Goal: Transaction & Acquisition: Book appointment/travel/reservation

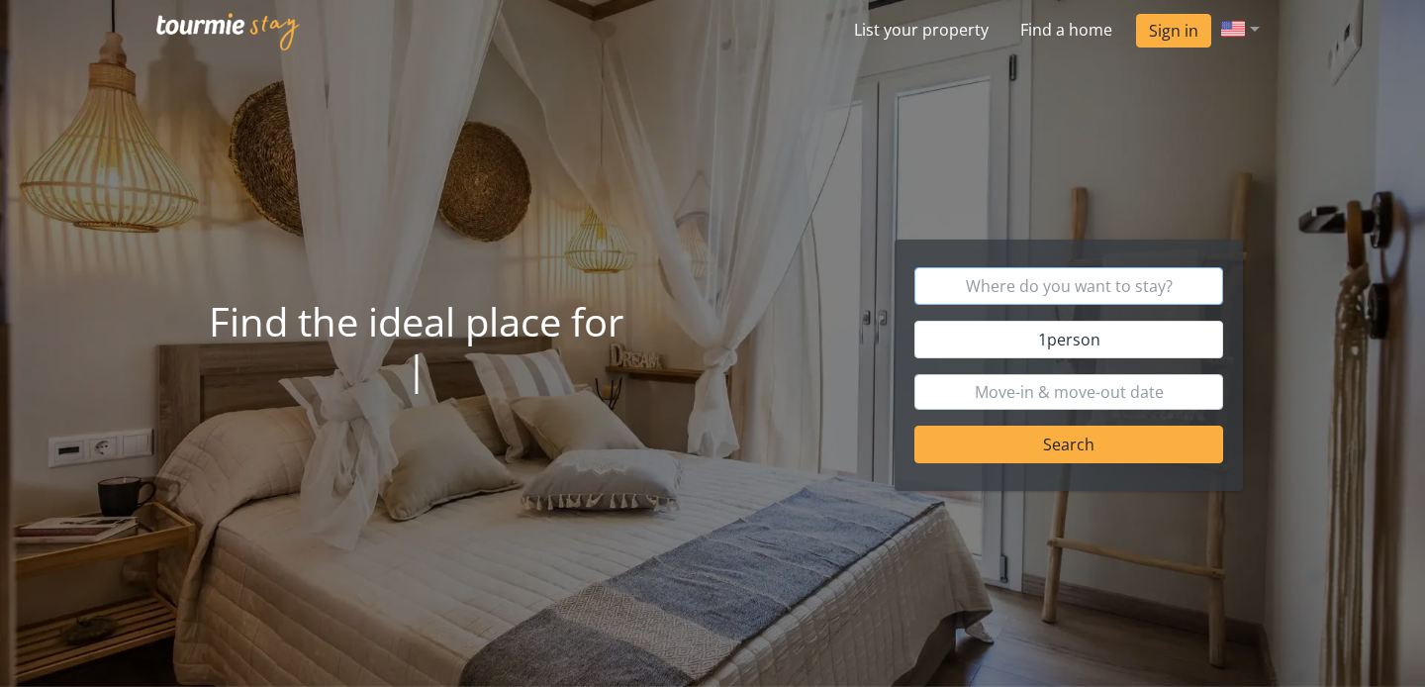
click at [1189, 285] on input "text" at bounding box center [1069, 286] width 310 height 38
type input "[GEOGRAPHIC_DATA]"
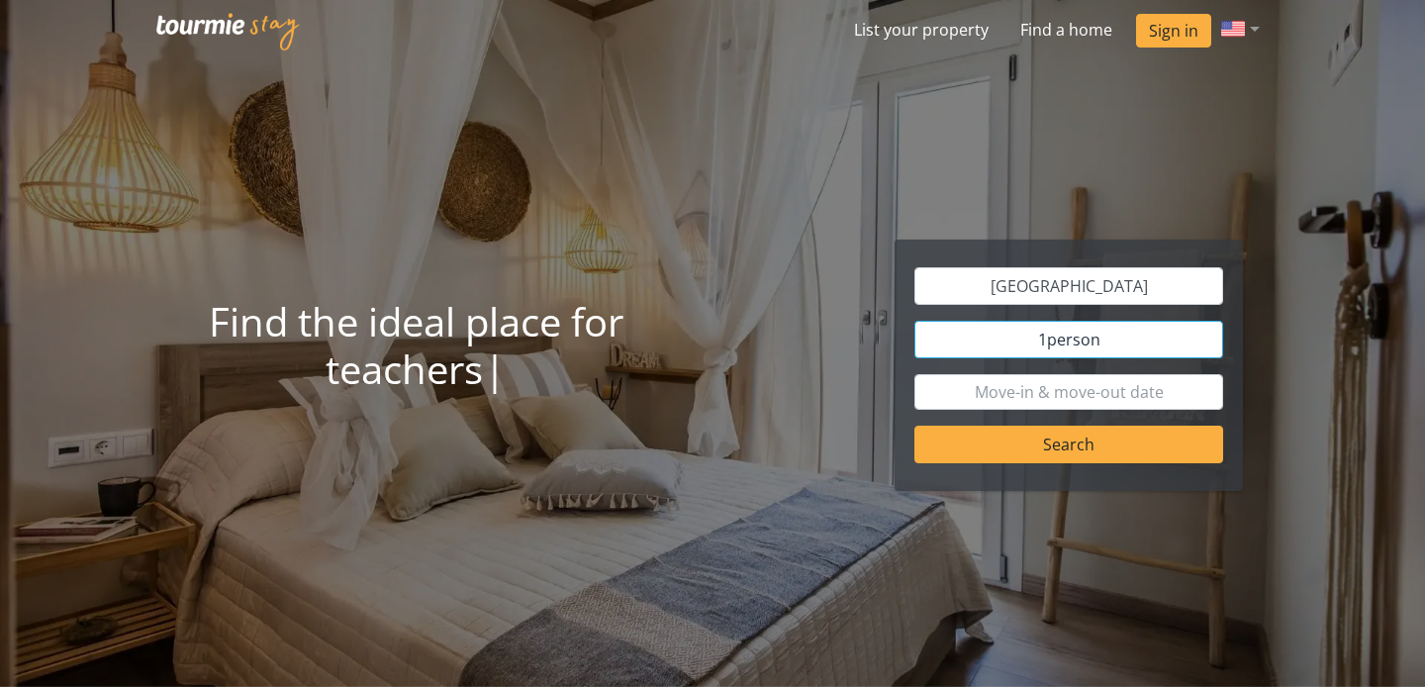
click at [1082, 334] on span "person" at bounding box center [1073, 340] width 53 height 22
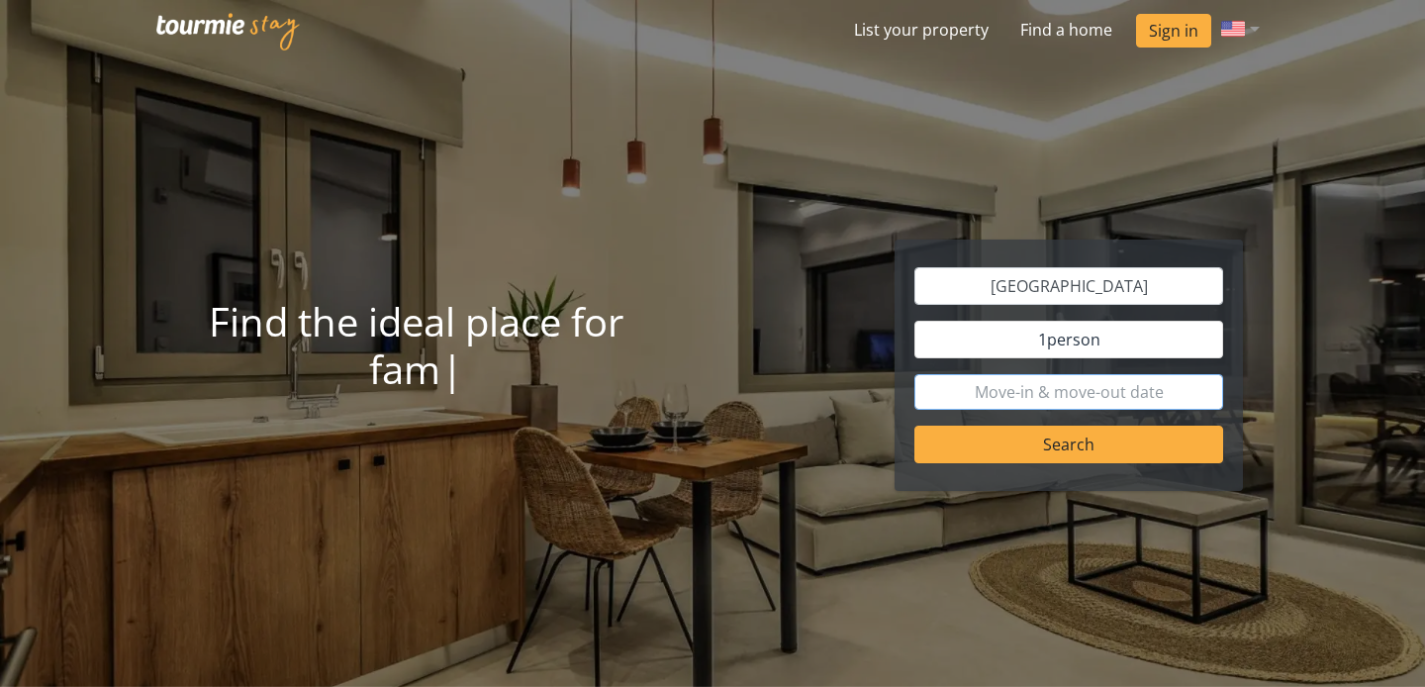
click at [1129, 393] on input "text" at bounding box center [1069, 392] width 310 height 36
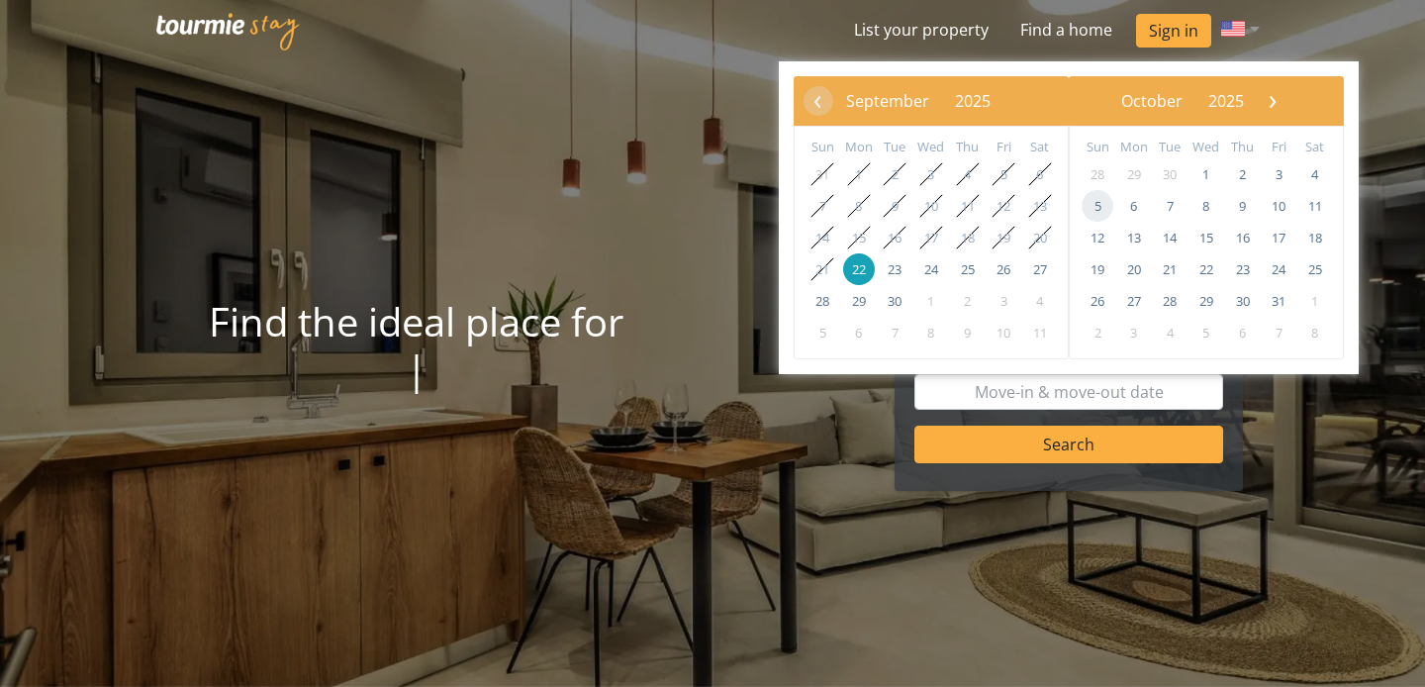
click at [1095, 202] on span "5" at bounding box center [1098, 206] width 32 height 32
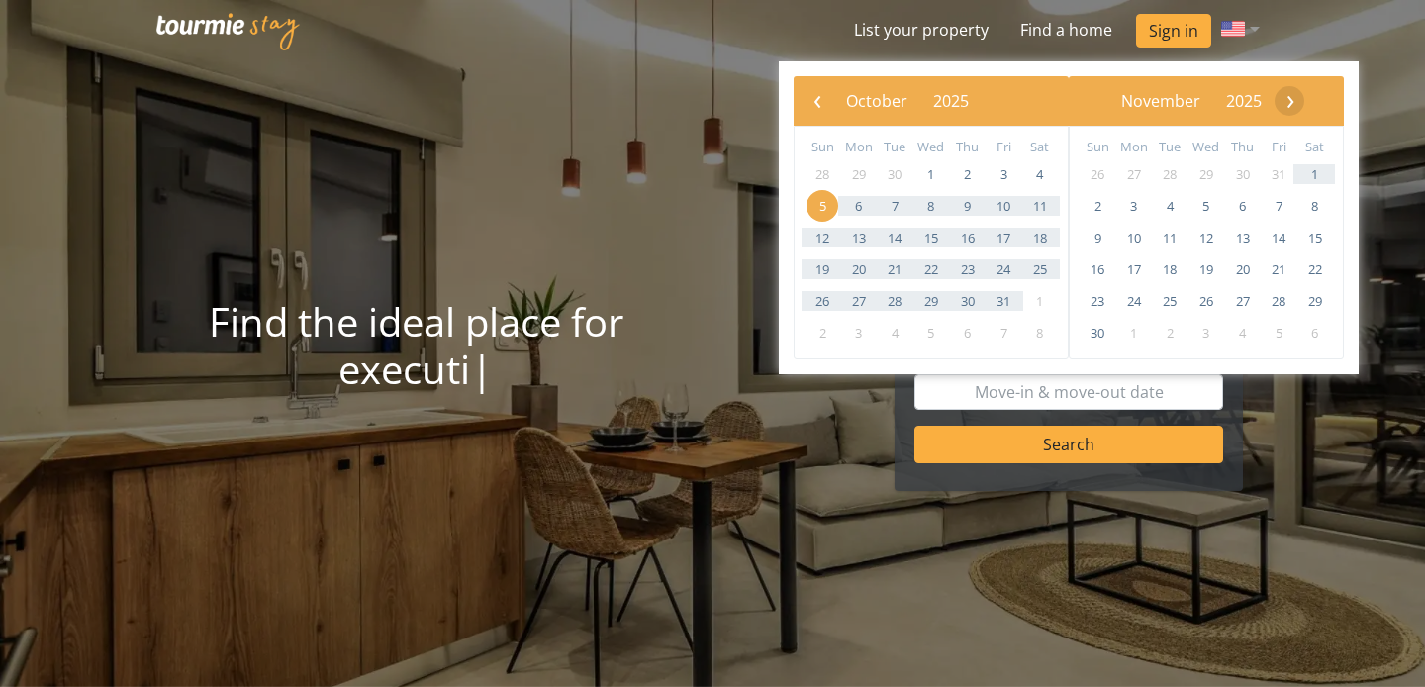
click at [1305, 108] on span "›" at bounding box center [1290, 100] width 30 height 30
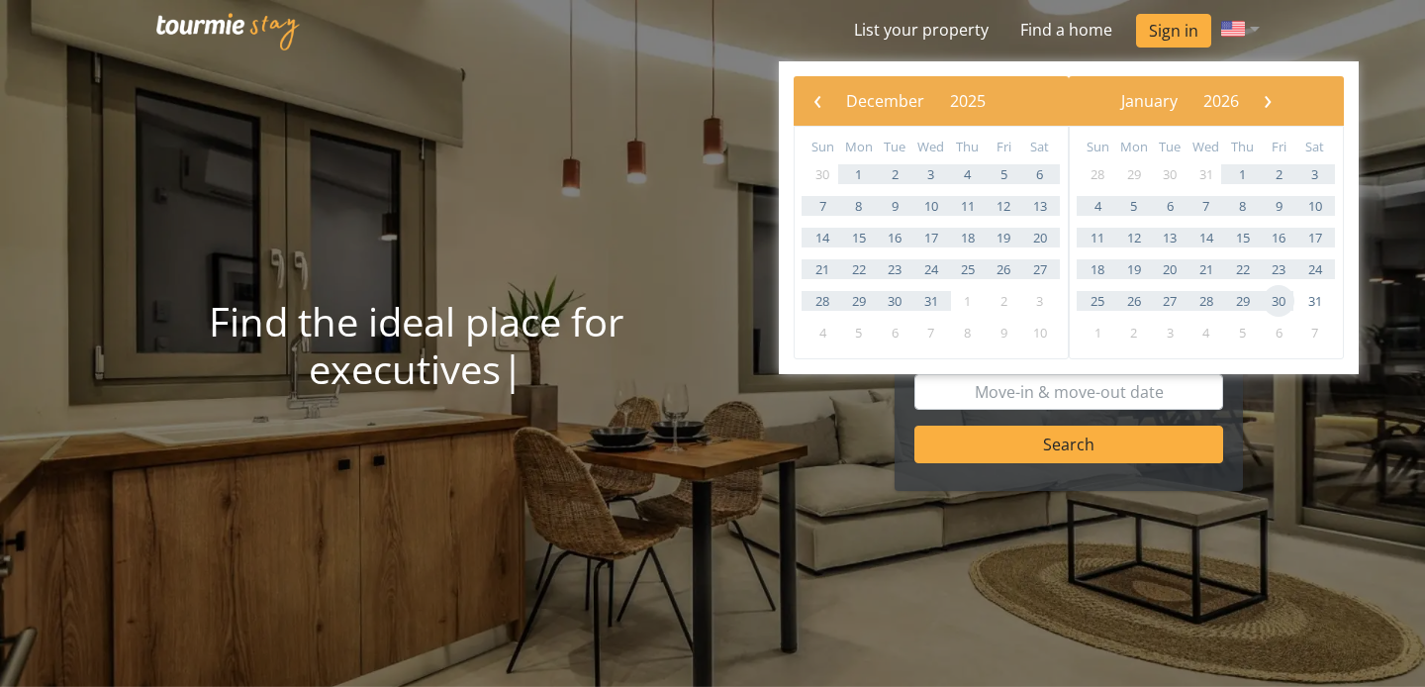
click at [1280, 309] on span "30" at bounding box center [1279, 301] width 32 height 32
type input "[DATE] - [DATE]"
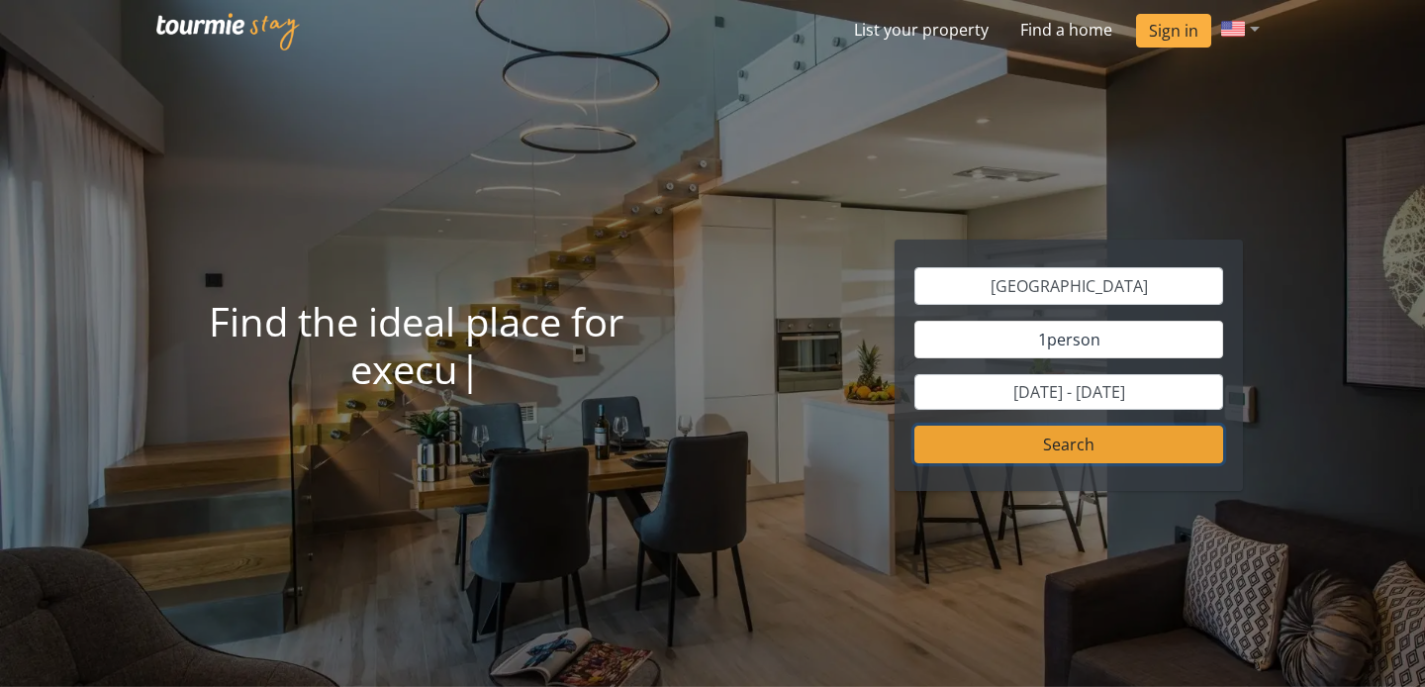
click at [1078, 446] on button "Search" at bounding box center [1069, 444] width 310 height 38
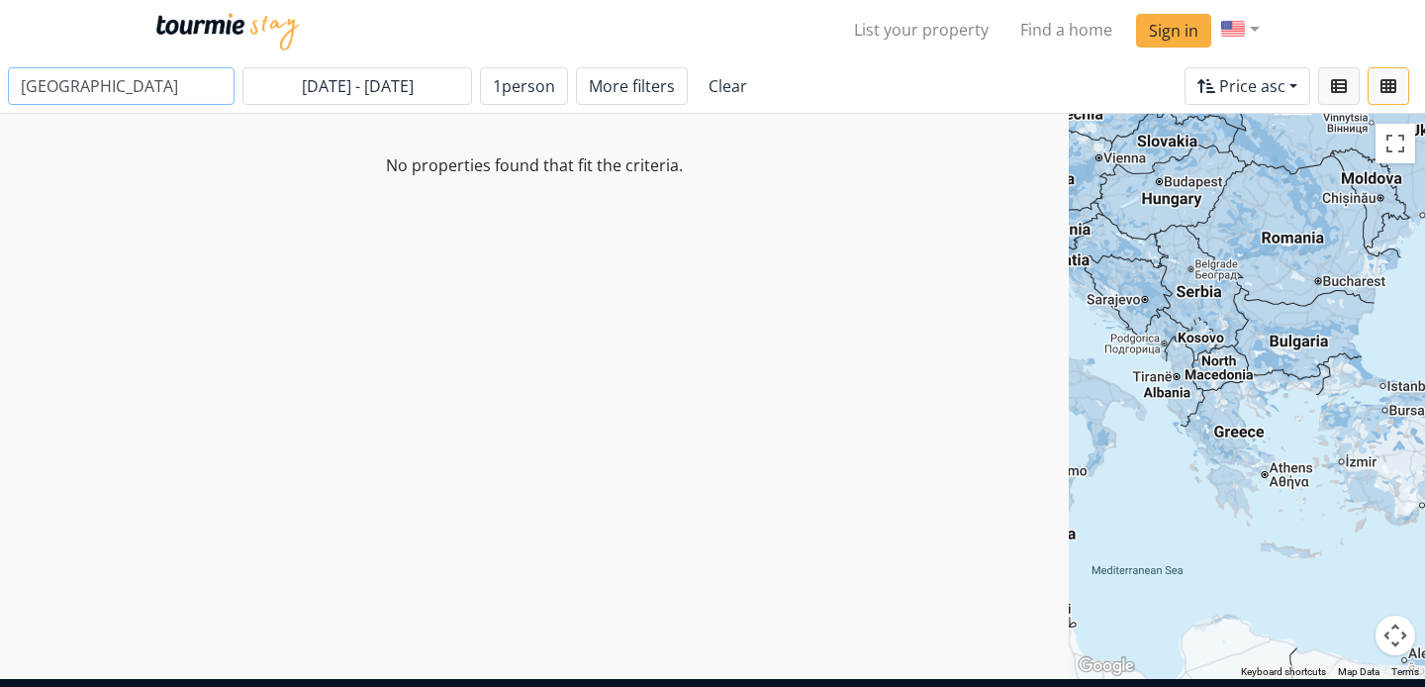
click at [117, 78] on input "[GEOGRAPHIC_DATA]" at bounding box center [121, 86] width 227 height 38
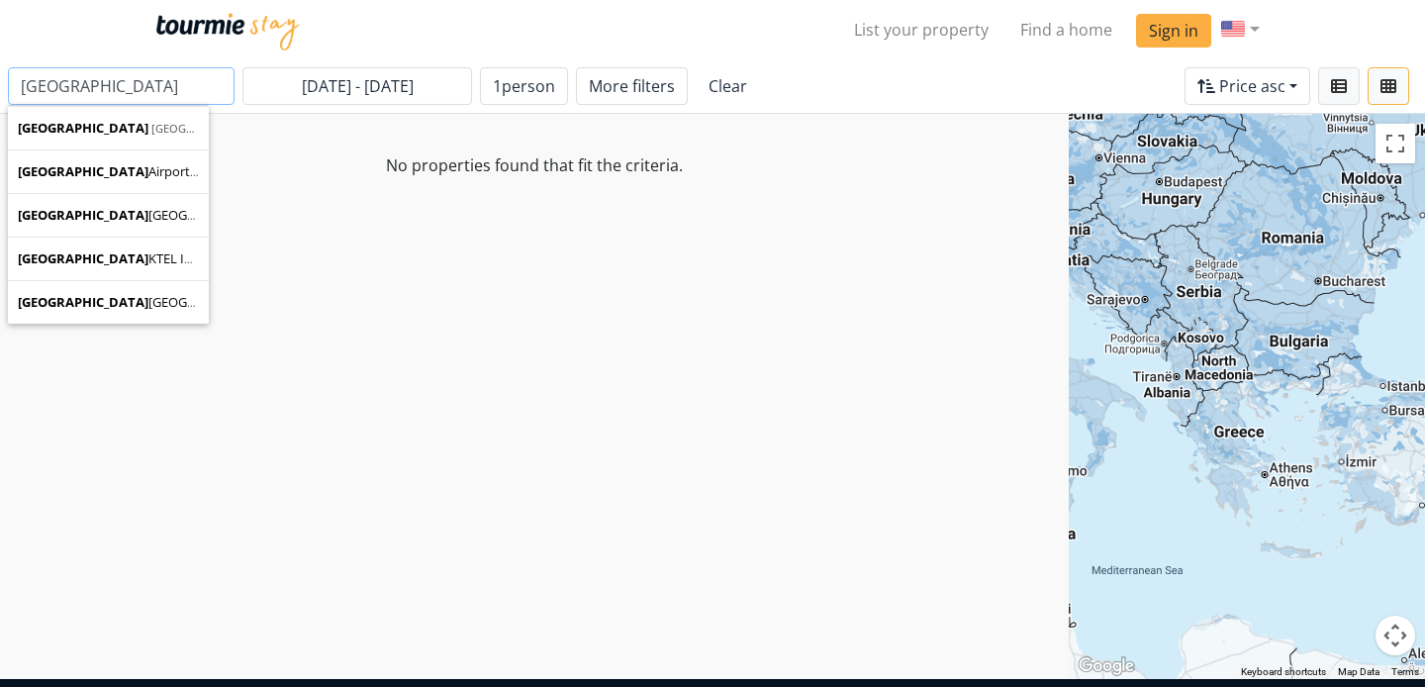
click at [117, 78] on input "[GEOGRAPHIC_DATA]" at bounding box center [121, 86] width 227 height 38
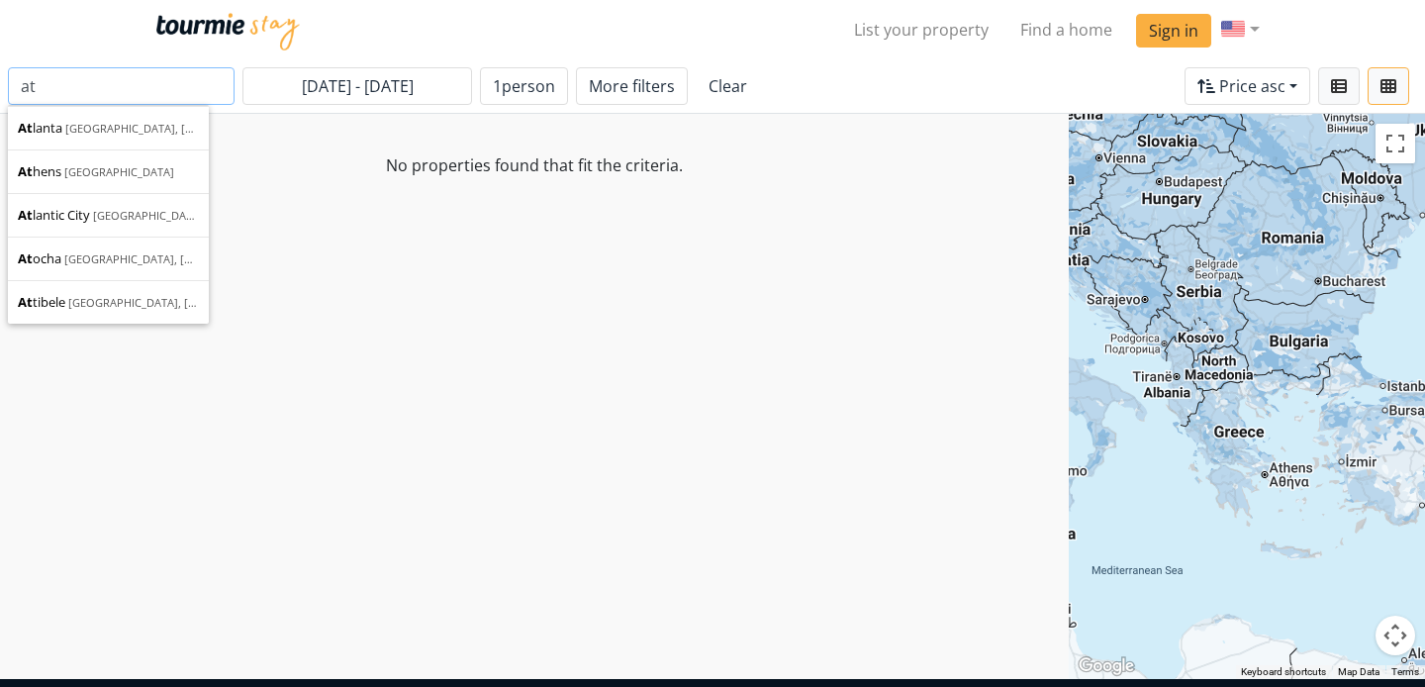
type input "a"
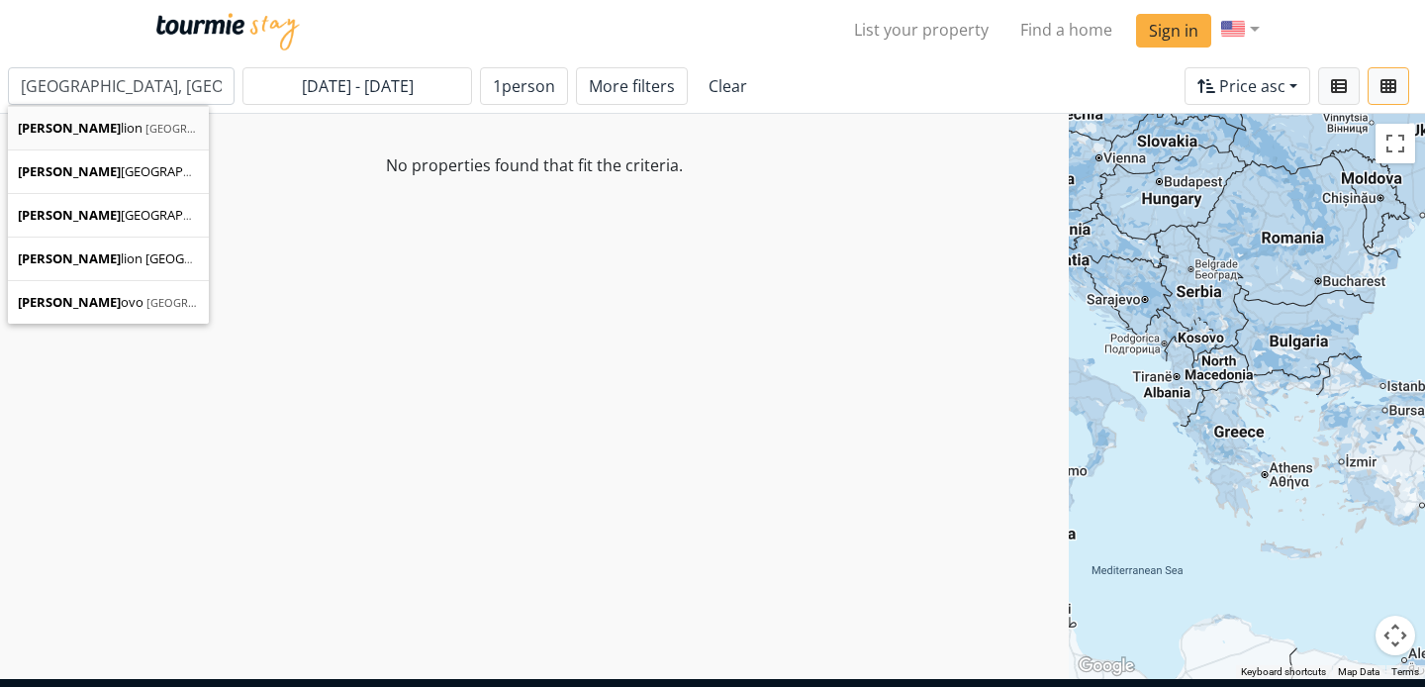
type input "Heraklion"
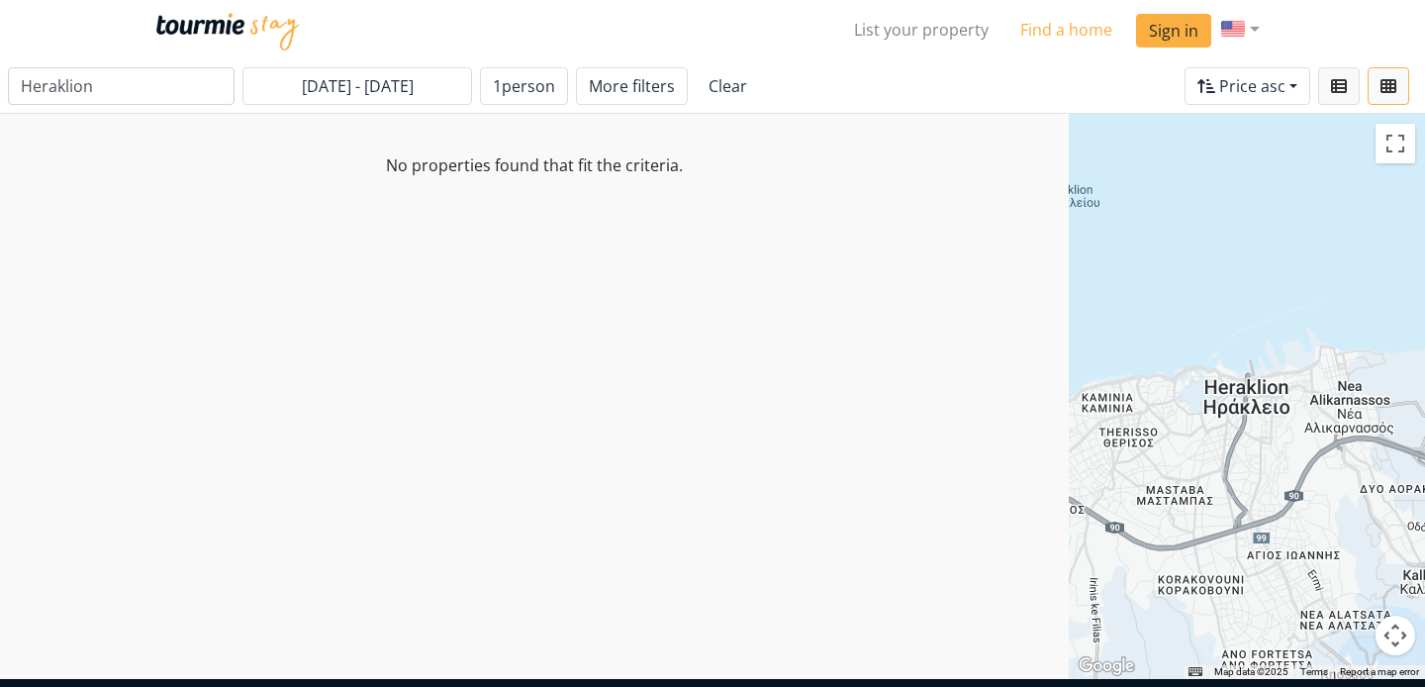
click at [1051, 32] on link "Find a home" at bounding box center [1066, 30] width 124 height 40
click at [245, 41] on img at bounding box center [228, 32] width 144 height 38
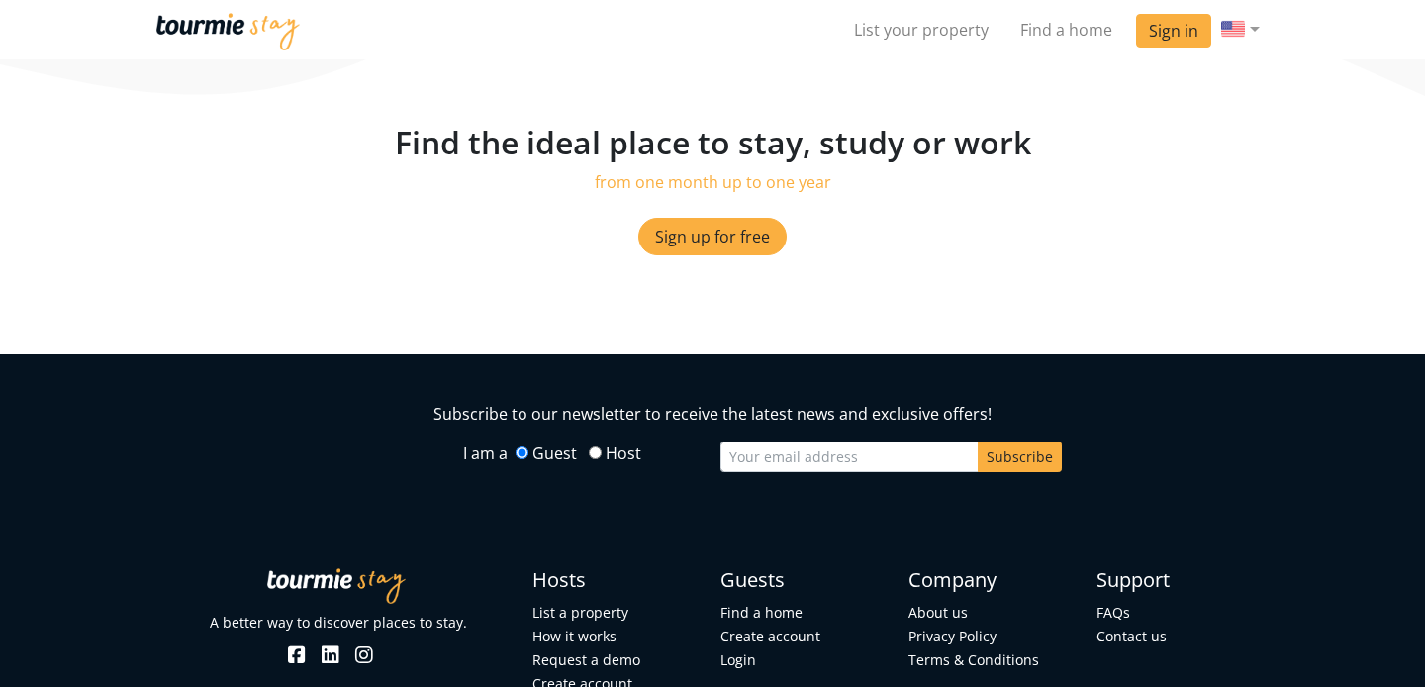
scroll to position [4905, 0]
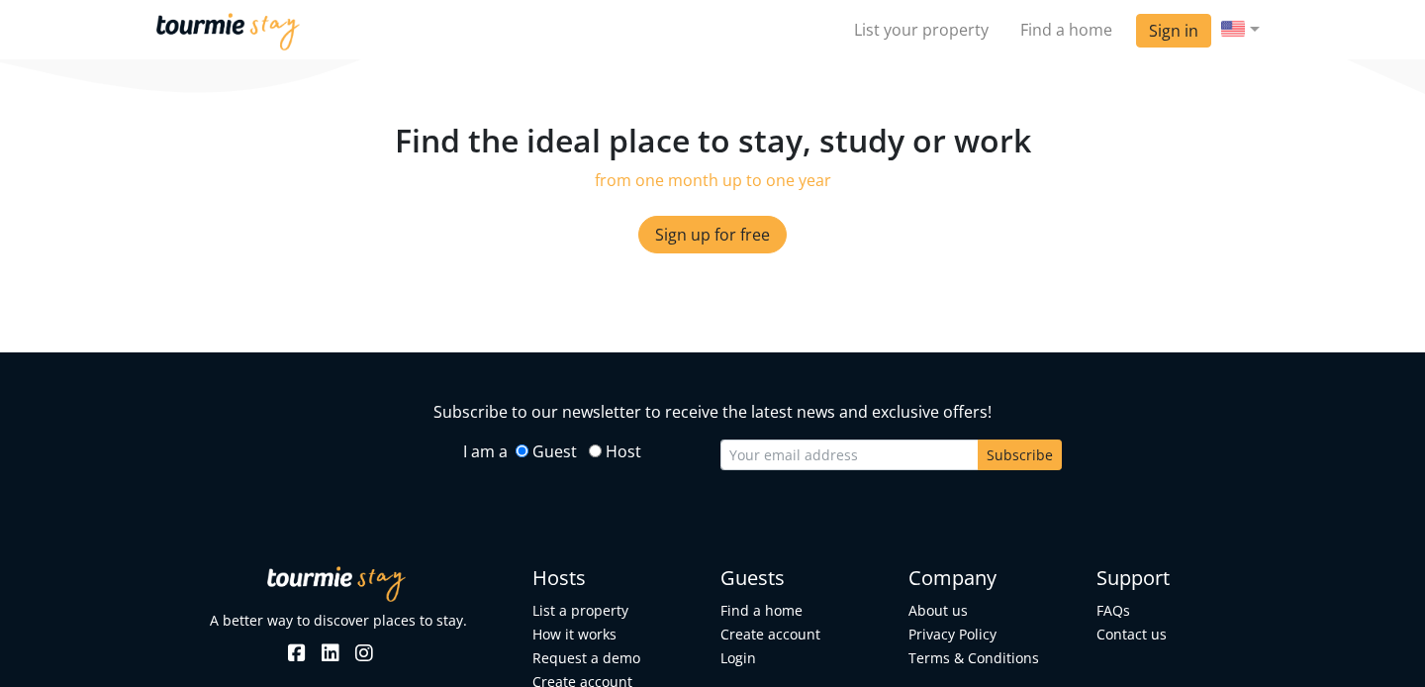
click at [137, 336] on section "Find the ideal place to stay, study or work from one month up to one year Sign …" at bounding box center [712, 237] width 1425 height 230
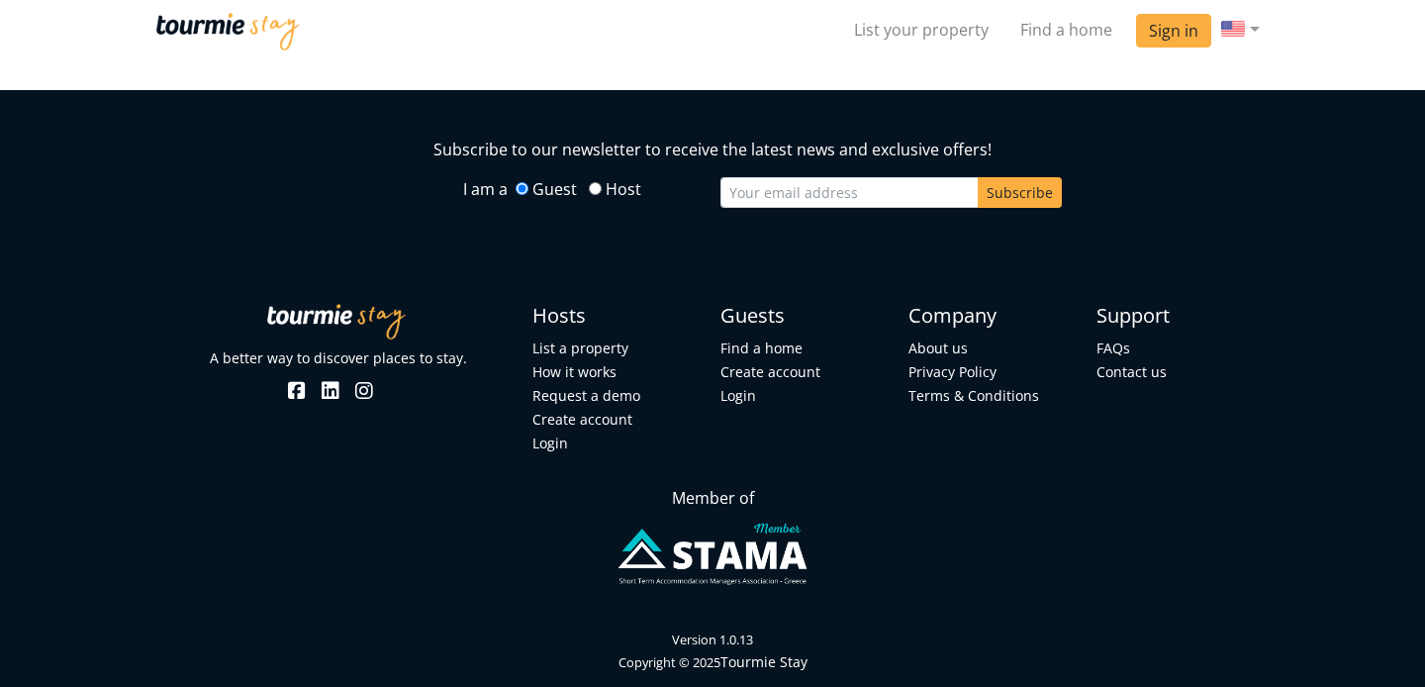
scroll to position [5240, 0]
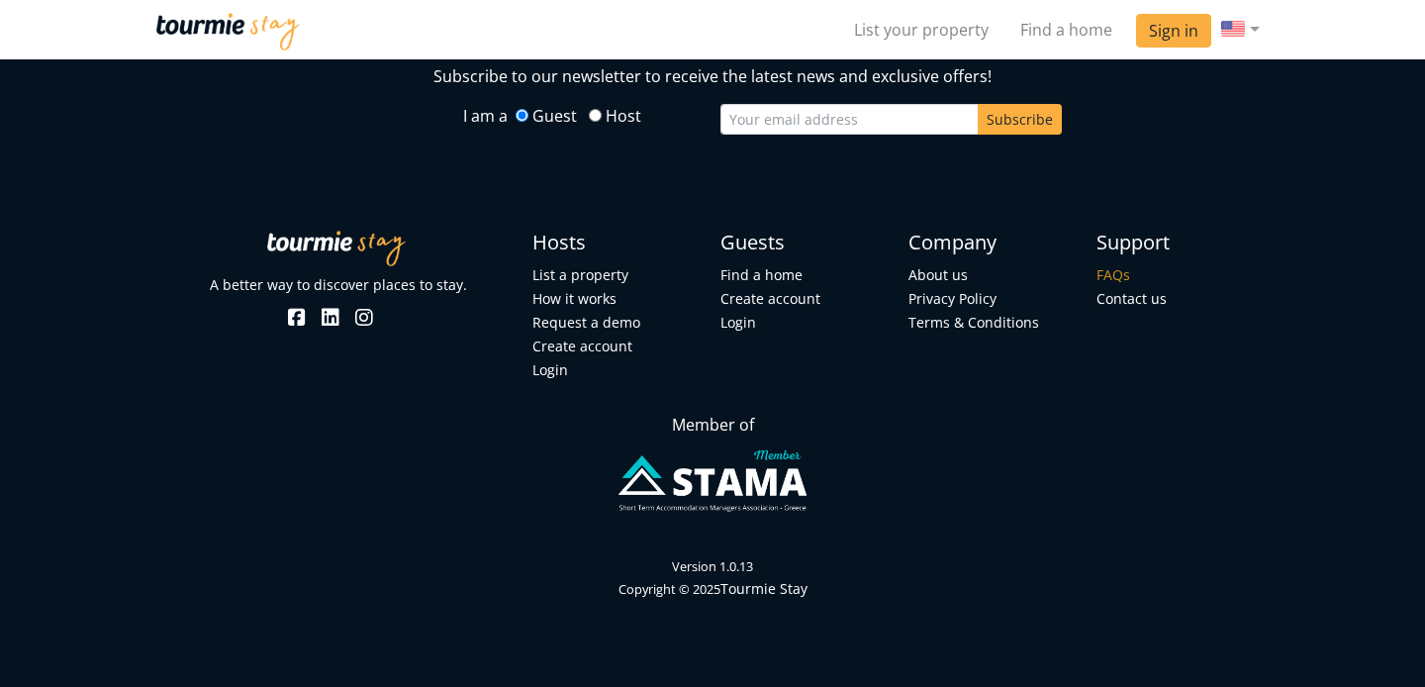
click at [1100, 269] on link "FAQs" at bounding box center [1113, 274] width 34 height 19
